Goal: Task Accomplishment & Management: Use online tool/utility

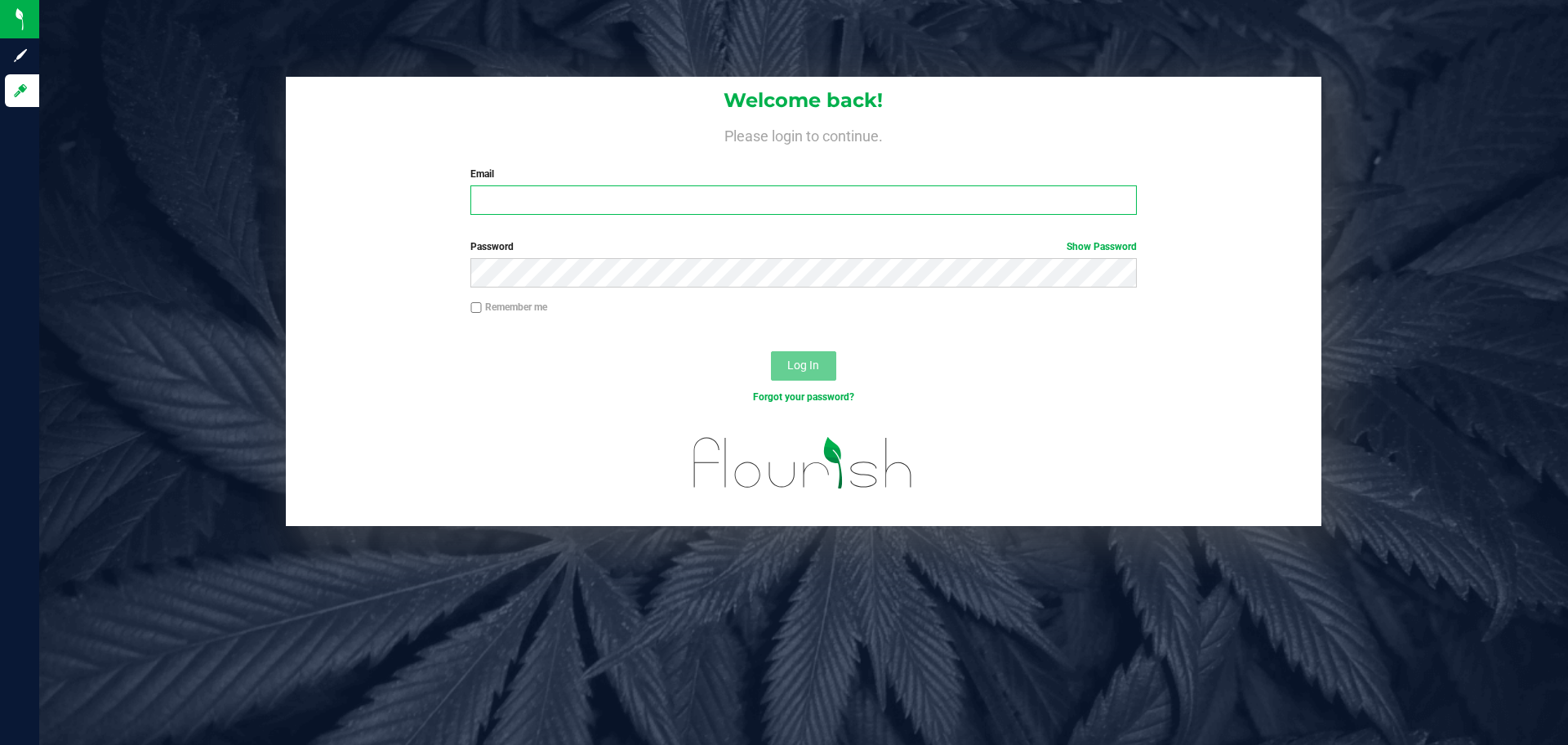
click at [696, 207] on input "Email" at bounding box center [803, 199] width 666 height 30
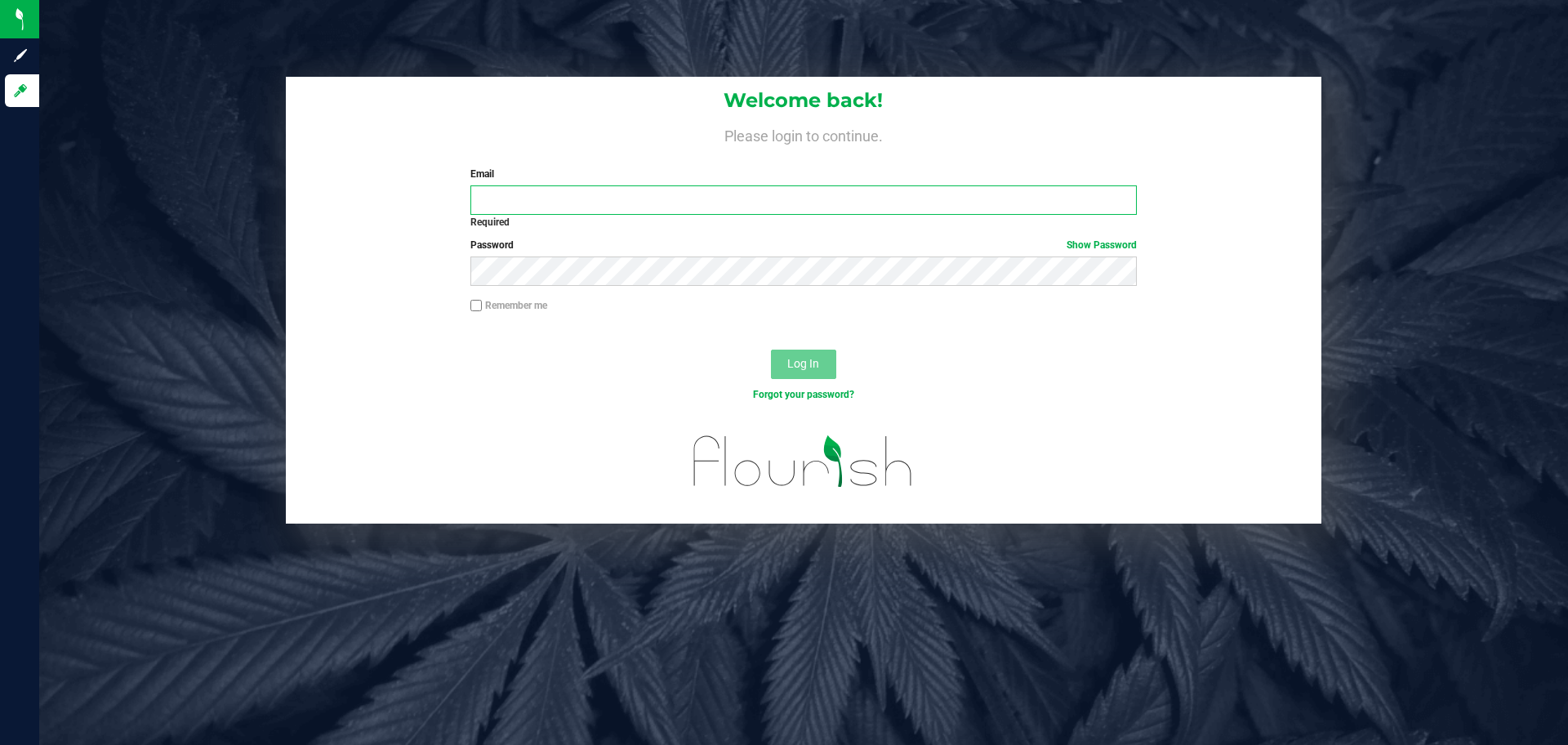
type input "[EMAIL_ADDRESS][DOMAIN_NAME]"
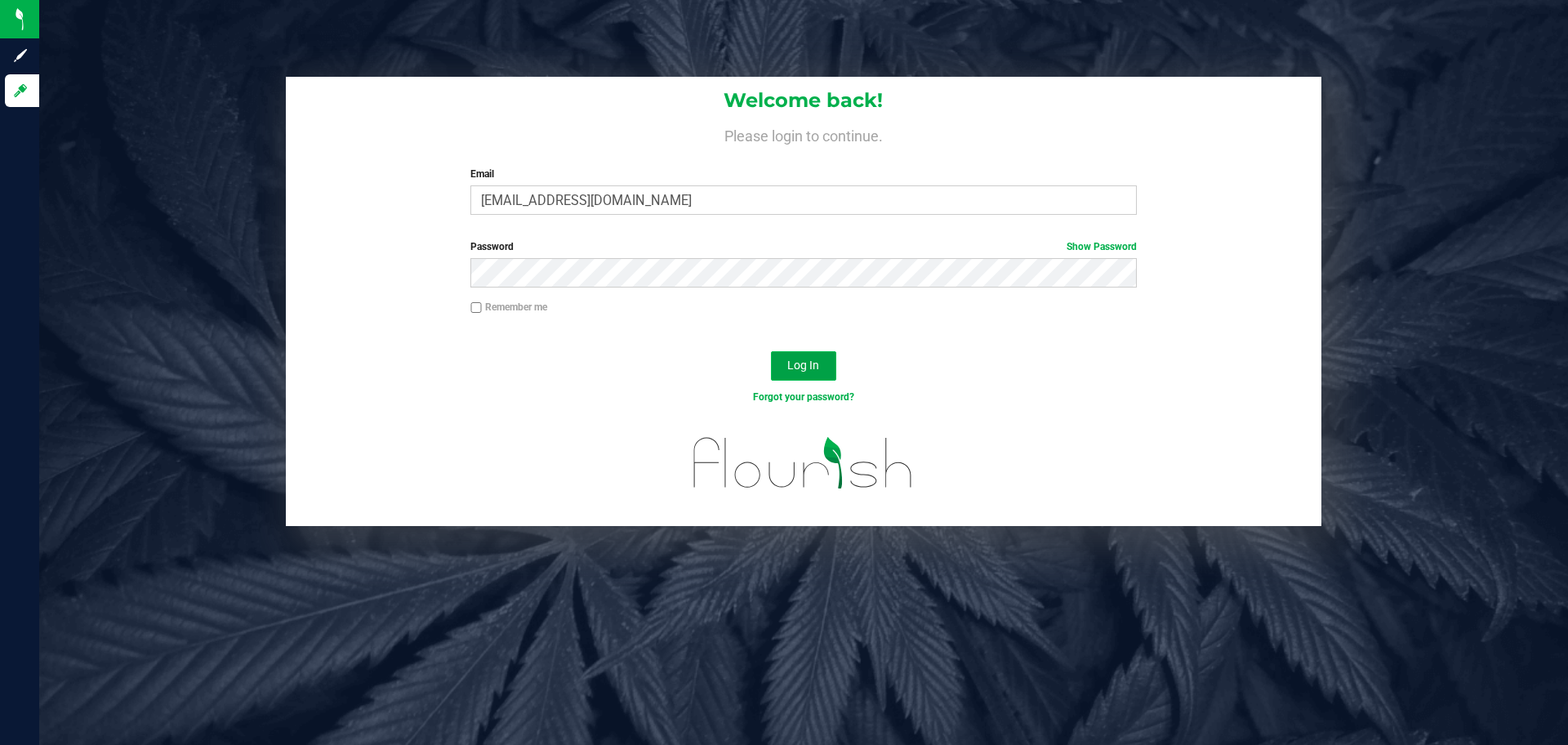
click at [811, 366] on span "Log In" at bounding box center [804, 365] width 32 height 13
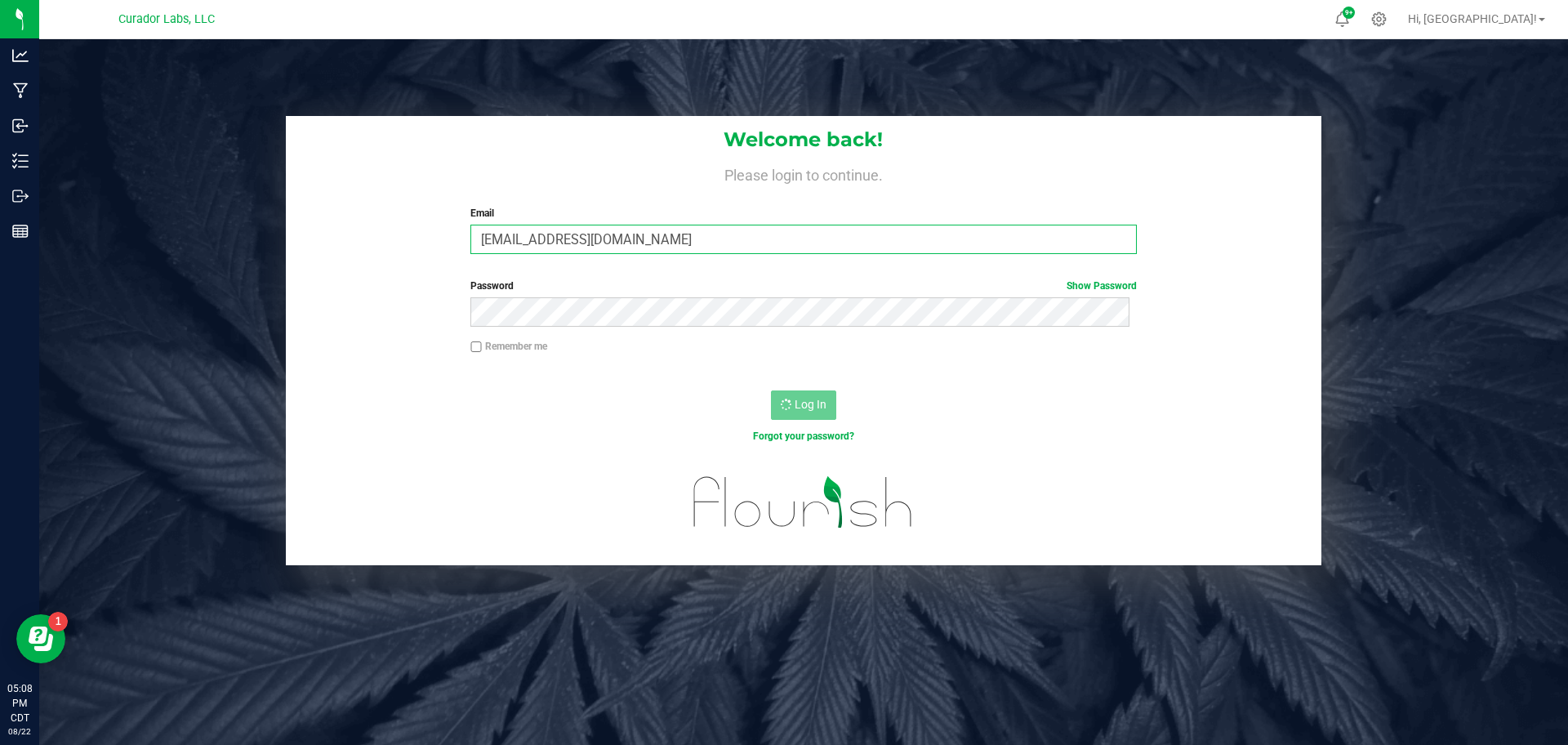
click at [540, 251] on input "[EMAIL_ADDRESS][DOMAIN_NAME]" at bounding box center [803, 239] width 666 height 30
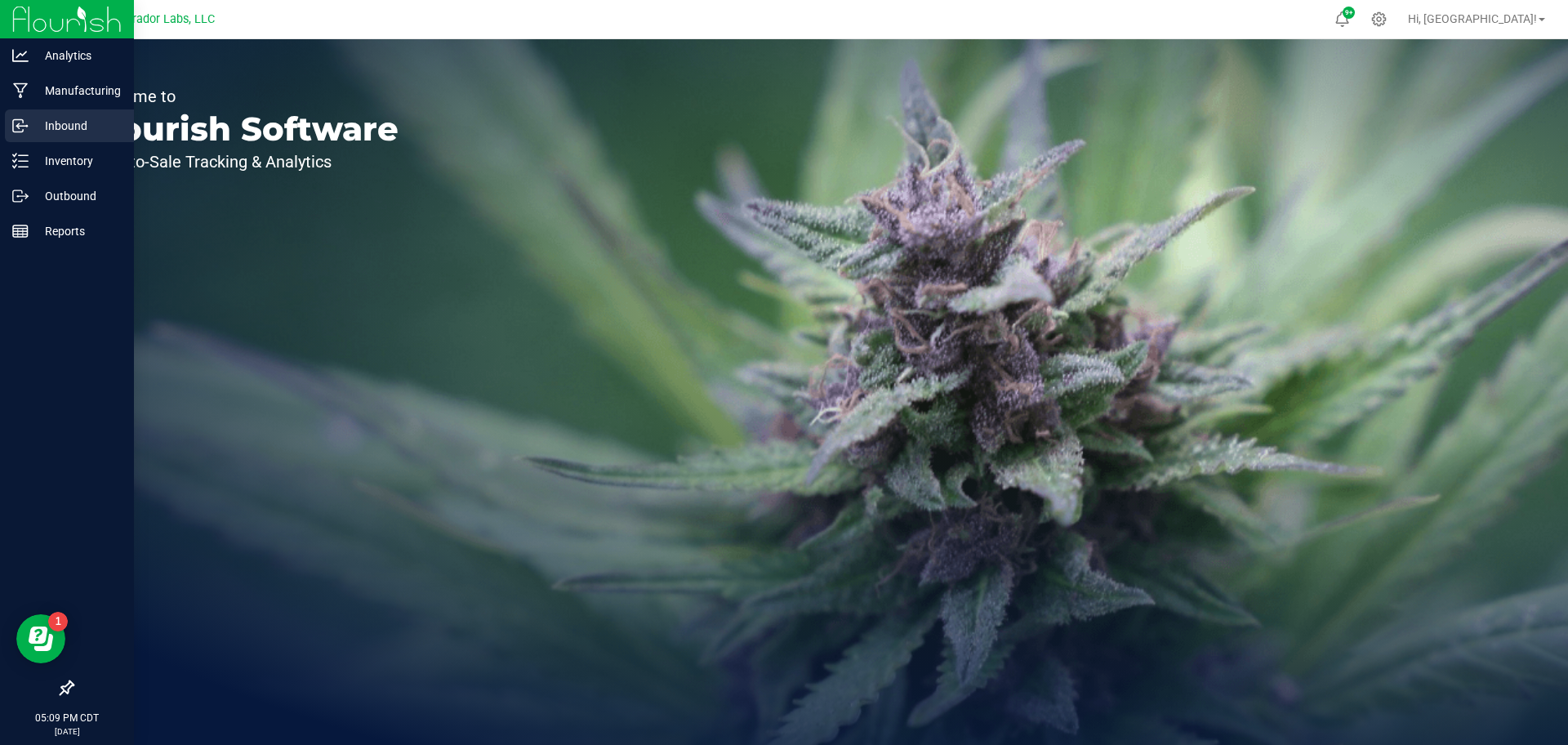
click at [61, 135] on p "Inbound" at bounding box center [78, 126] width 98 height 20
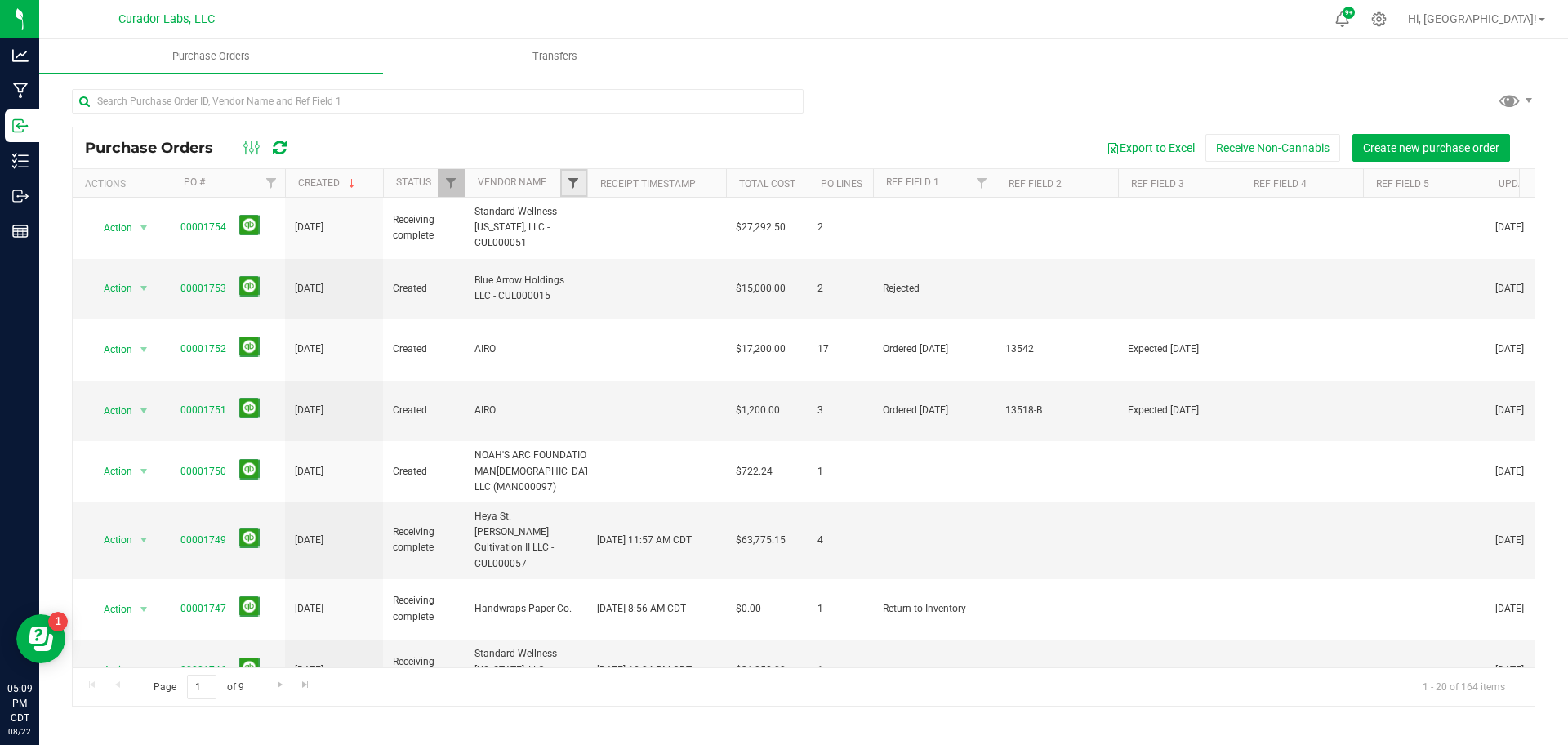
click at [569, 182] on span "Filter" at bounding box center [573, 182] width 13 height 13
type input "b"
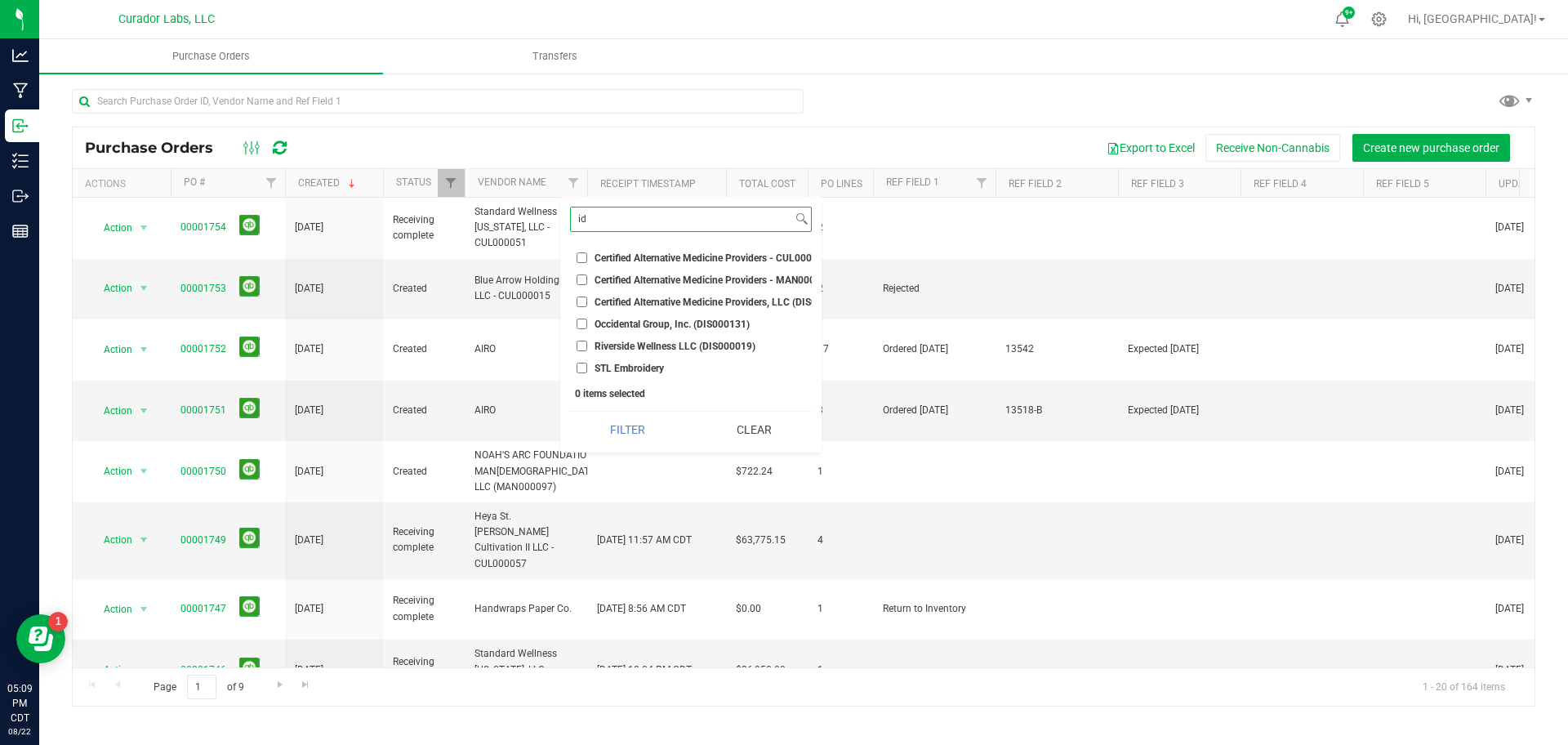
type input "i"
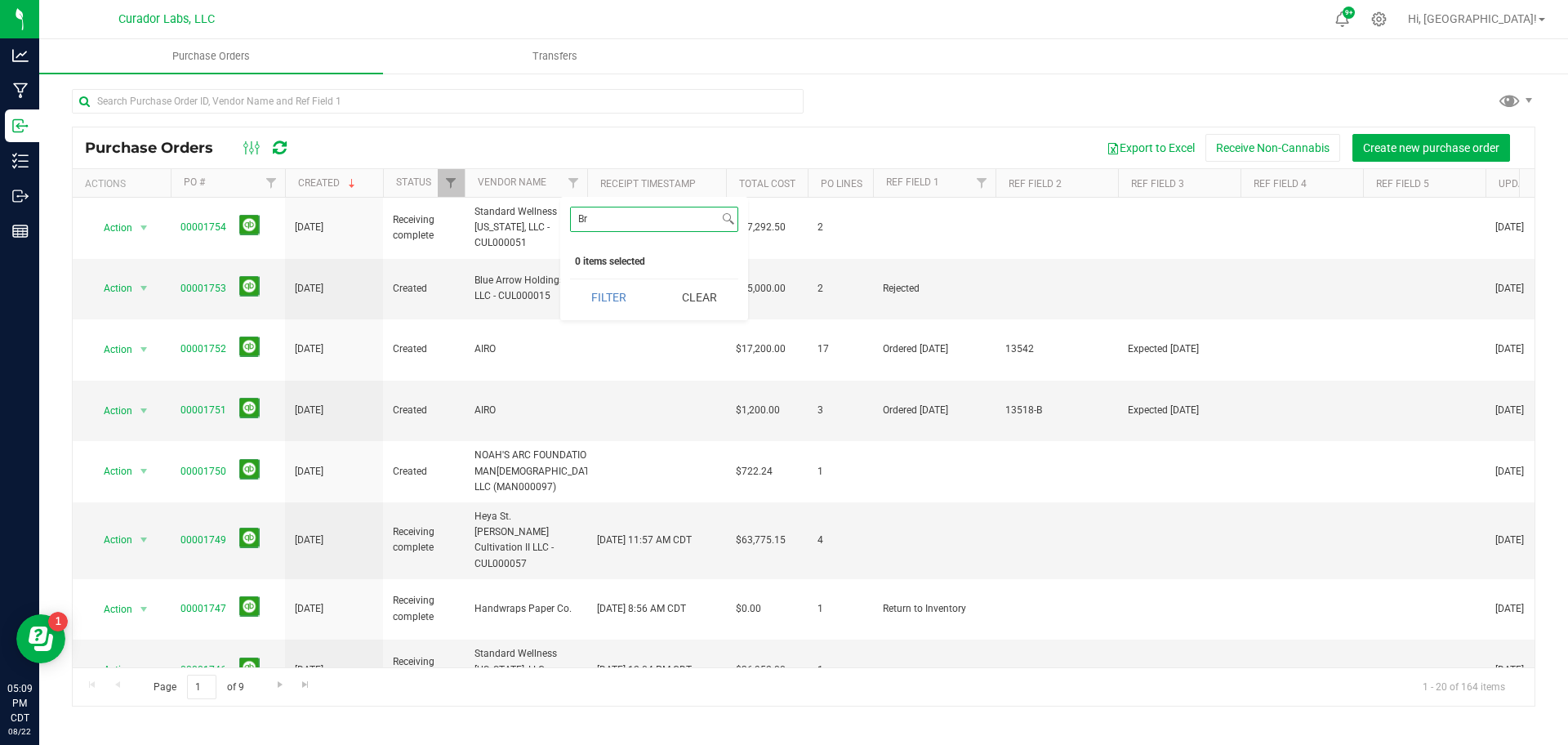
type input "B"
click at [623, 152] on div "Export to Excel Receive Non-Cannabis Create new purchase order" at bounding box center [914, 148] width 1218 height 28
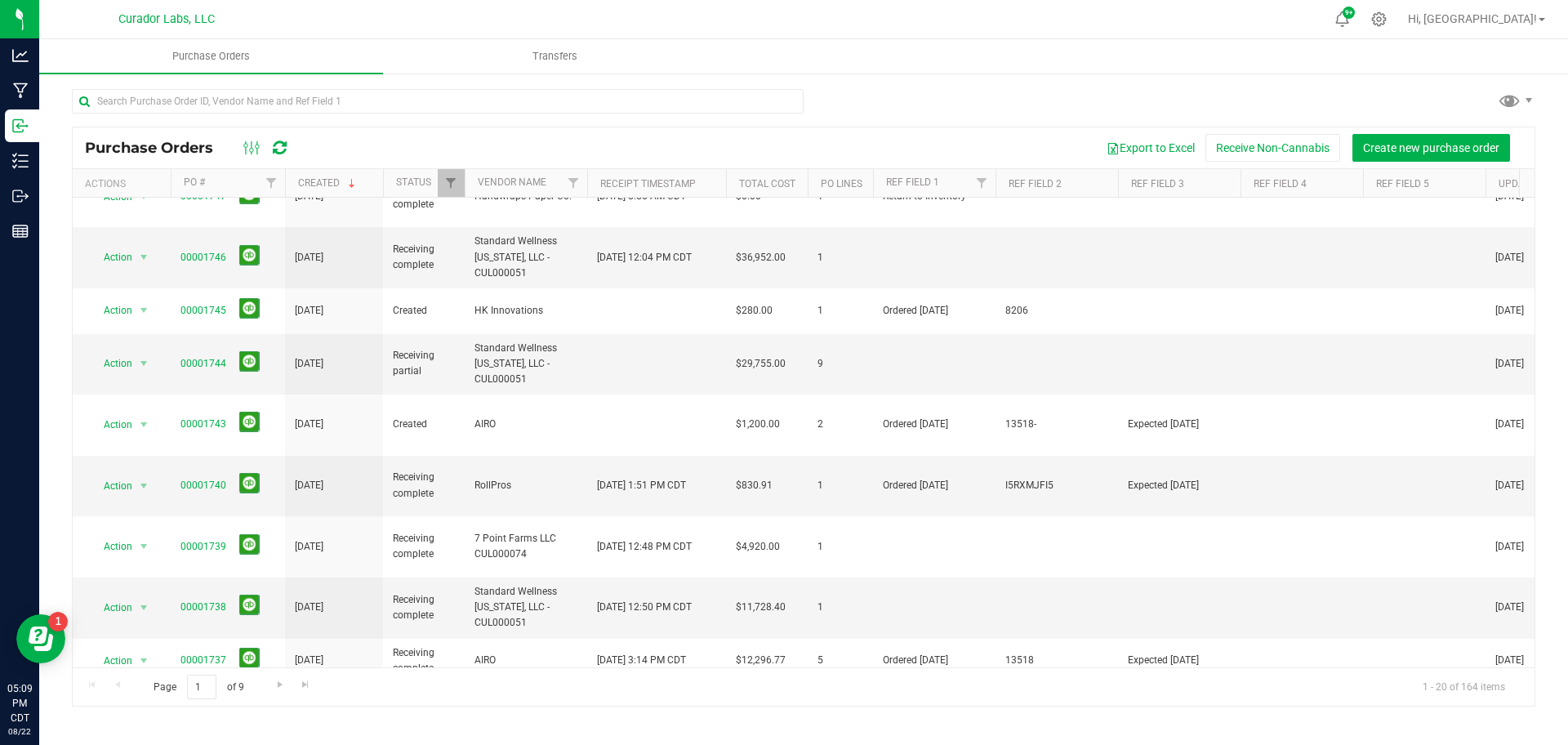
scroll to position [553, 0]
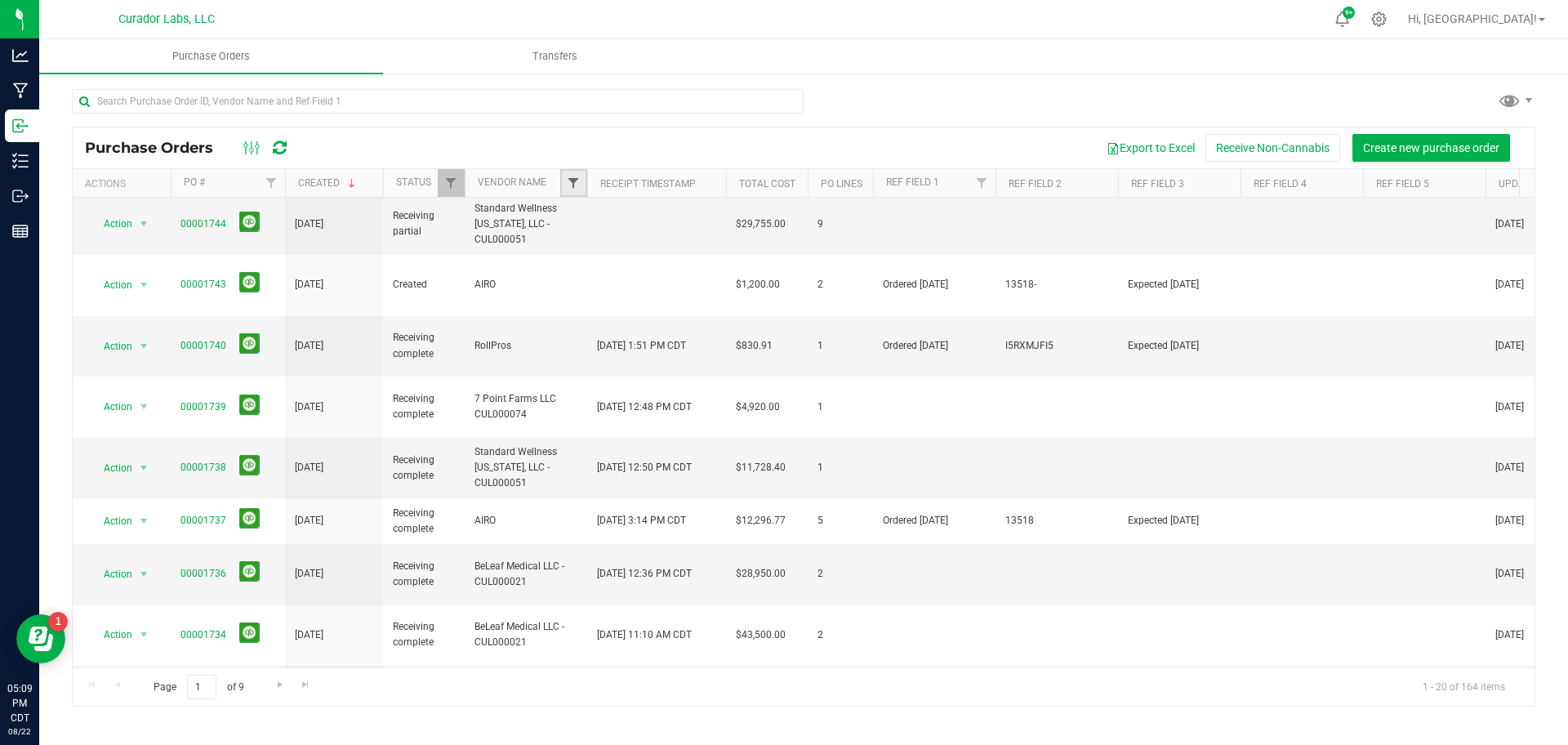
click at [572, 178] on span "Filter" at bounding box center [573, 182] width 13 height 13
type input "bri"
click at [611, 221] on input "bri" at bounding box center [645, 219] width 148 height 23
click at [639, 163] on div "Purchase Orders Export to Excel Receive Non-Cannabis Create new purchase order" at bounding box center [804, 148] width 1463 height 41
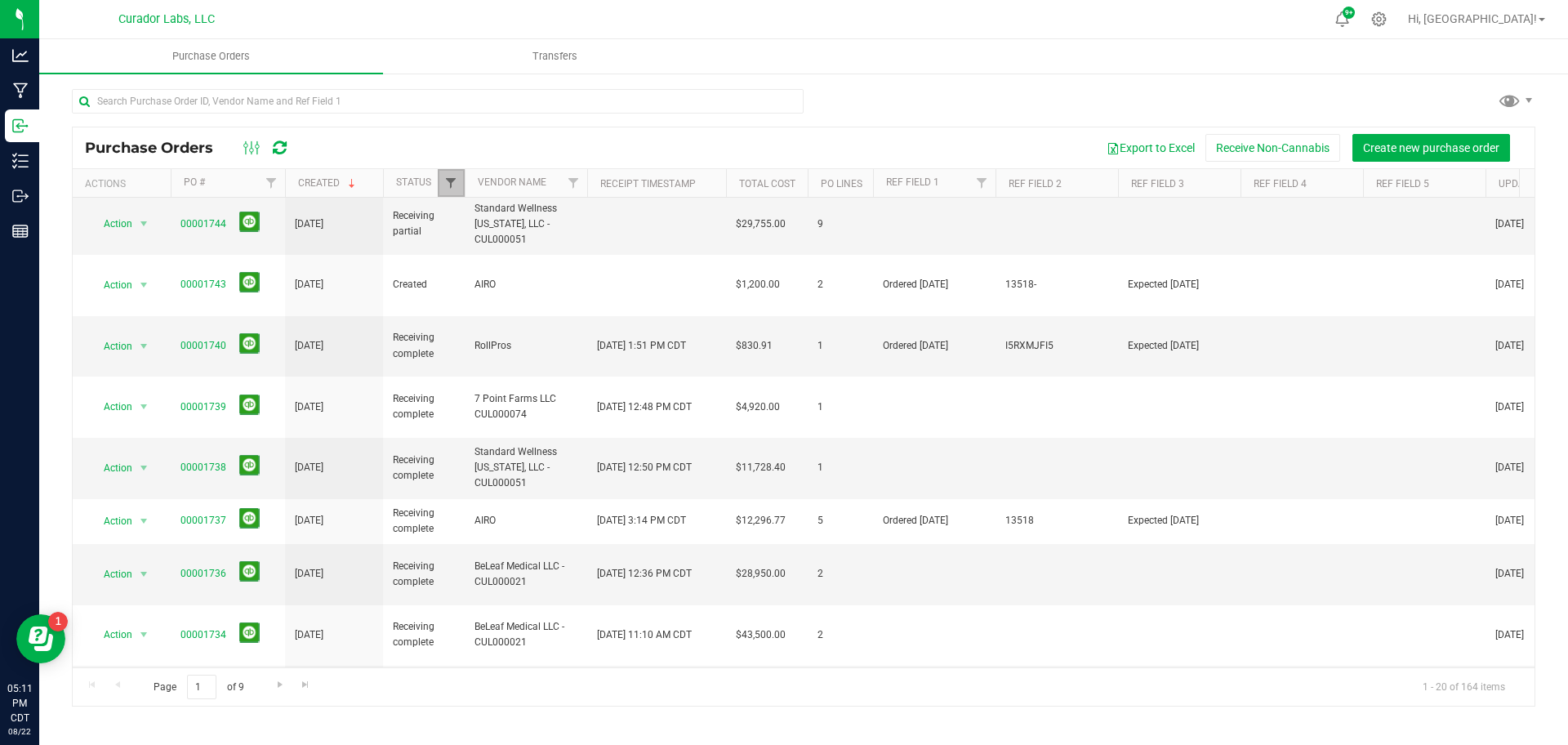
click at [452, 188] on span "Filter" at bounding box center [451, 182] width 13 height 13
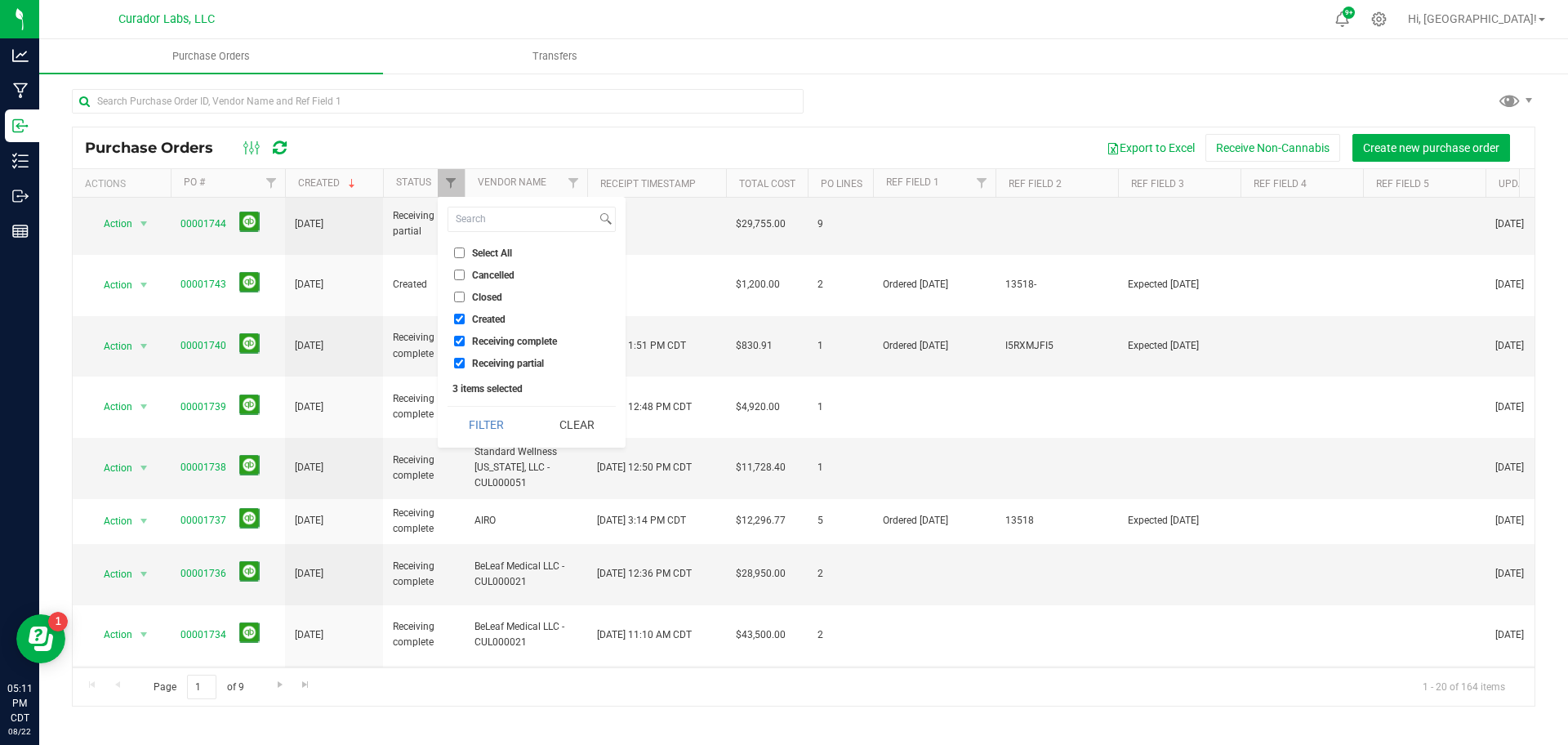
click at [476, 268] on li "Cancelled" at bounding box center [532, 275] width 168 height 17
click at [483, 249] on span "Select All" at bounding box center [492, 253] width 40 height 10
click at [465, 248] on input "Select All" at bounding box center [459, 253] width 11 height 11
checkbox input "true"
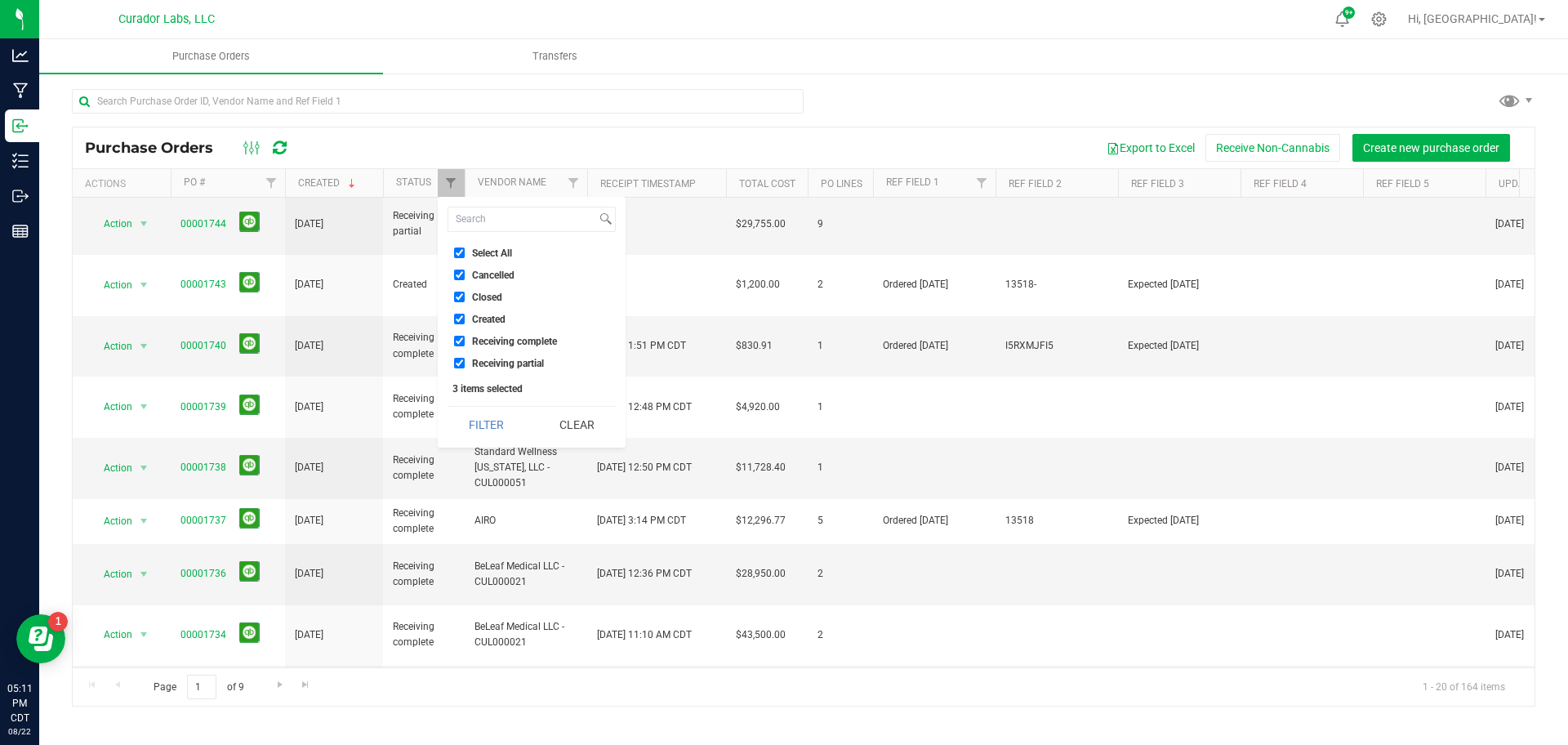
checkbox input "true"
click at [485, 431] on button "Filter" at bounding box center [487, 425] width 79 height 36
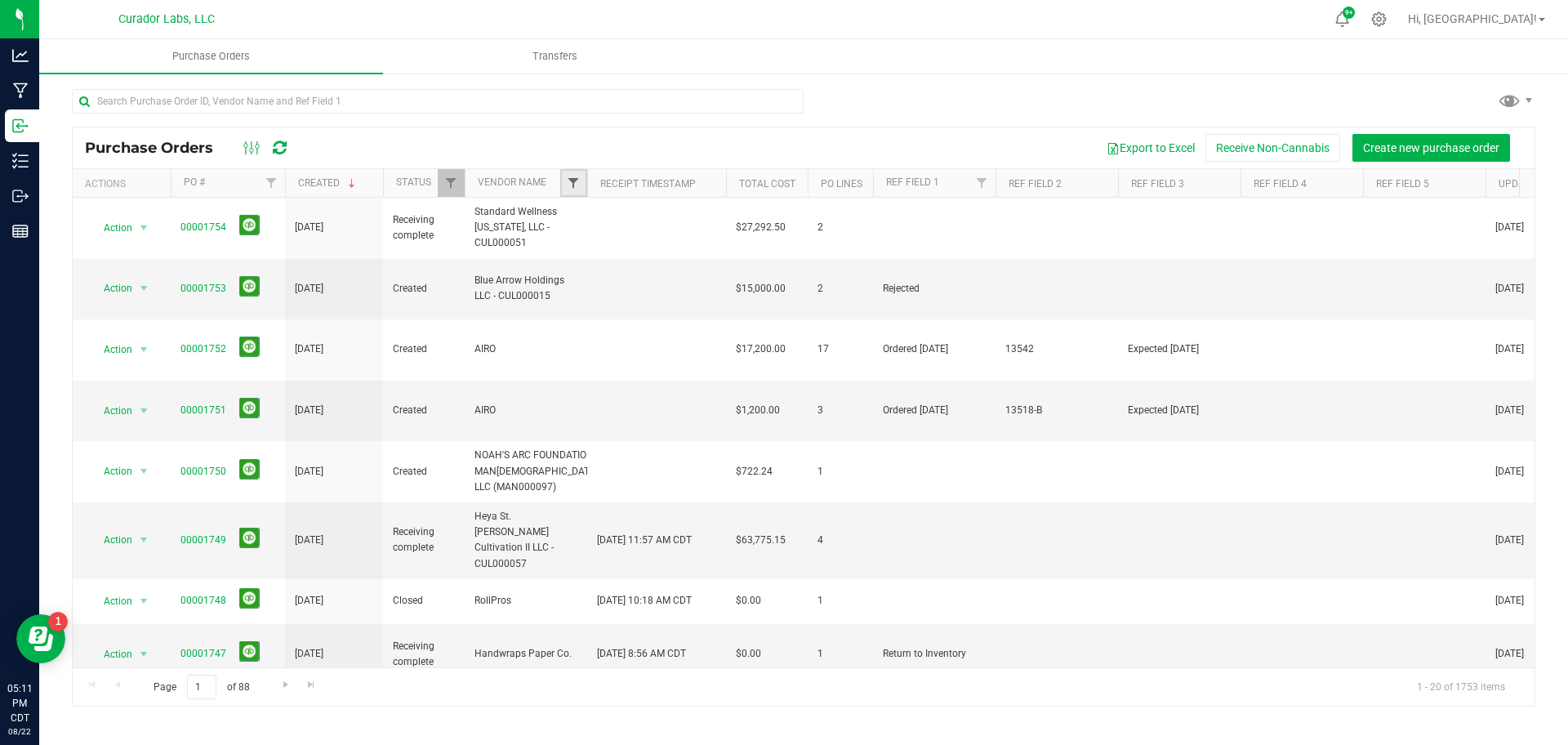
click at [567, 181] on span "Filter" at bounding box center [573, 182] width 13 height 13
type input "b"
type input "i"
